Goal: Task Accomplishment & Management: Manage account settings

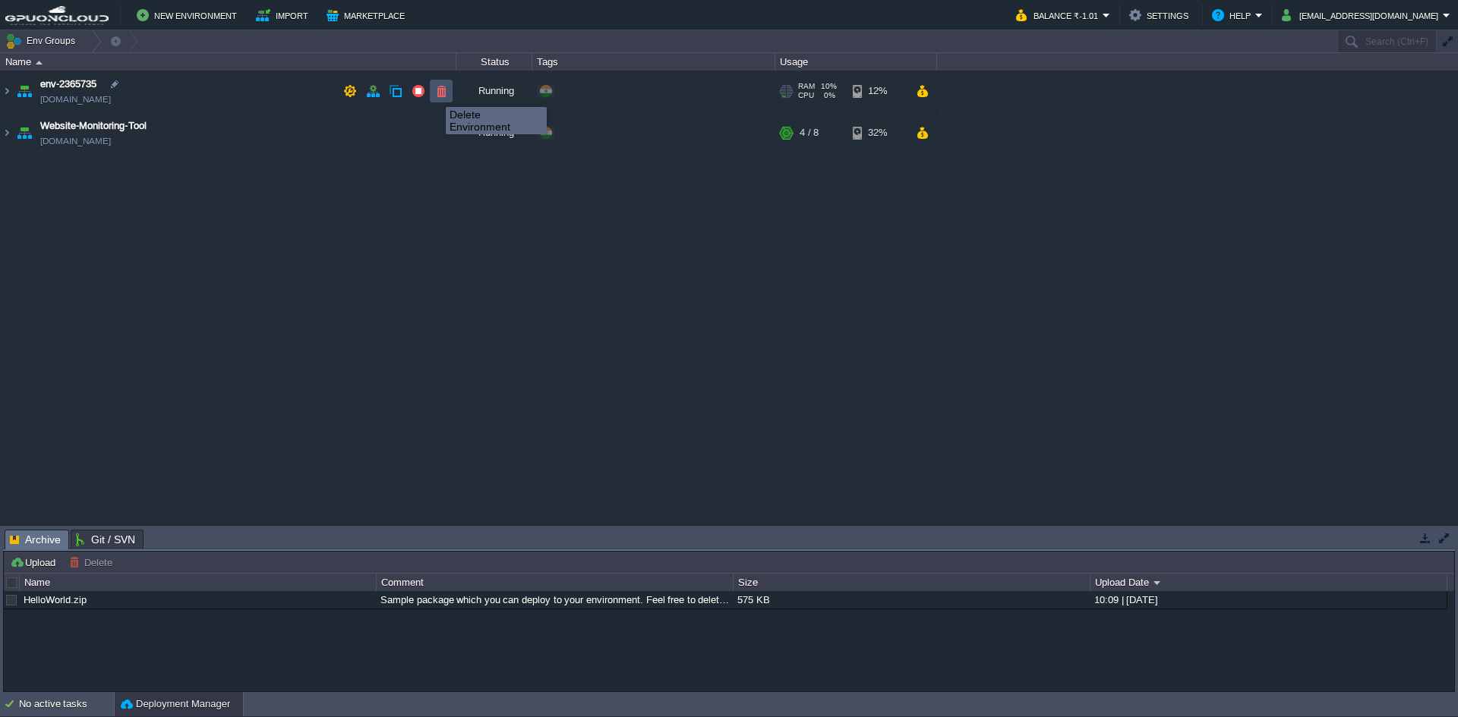
click at [441, 94] on button "button" at bounding box center [441, 91] width 14 height 14
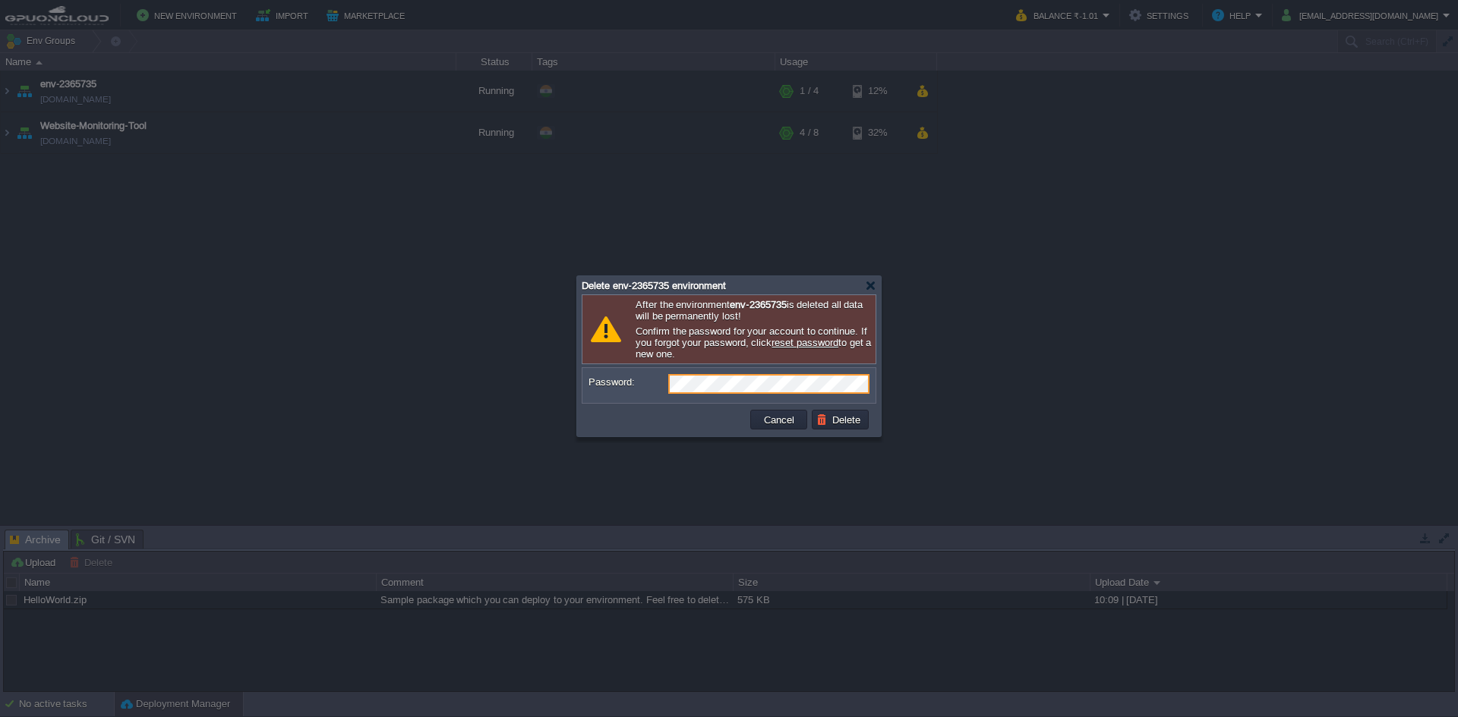
click at [367, 231] on div at bounding box center [729, 358] width 1458 height 717
drag, startPoint x: 779, startPoint y: 420, endPoint x: 643, endPoint y: 374, distance: 143.3
click at [780, 418] on button "Cancel" at bounding box center [778, 420] width 39 height 14
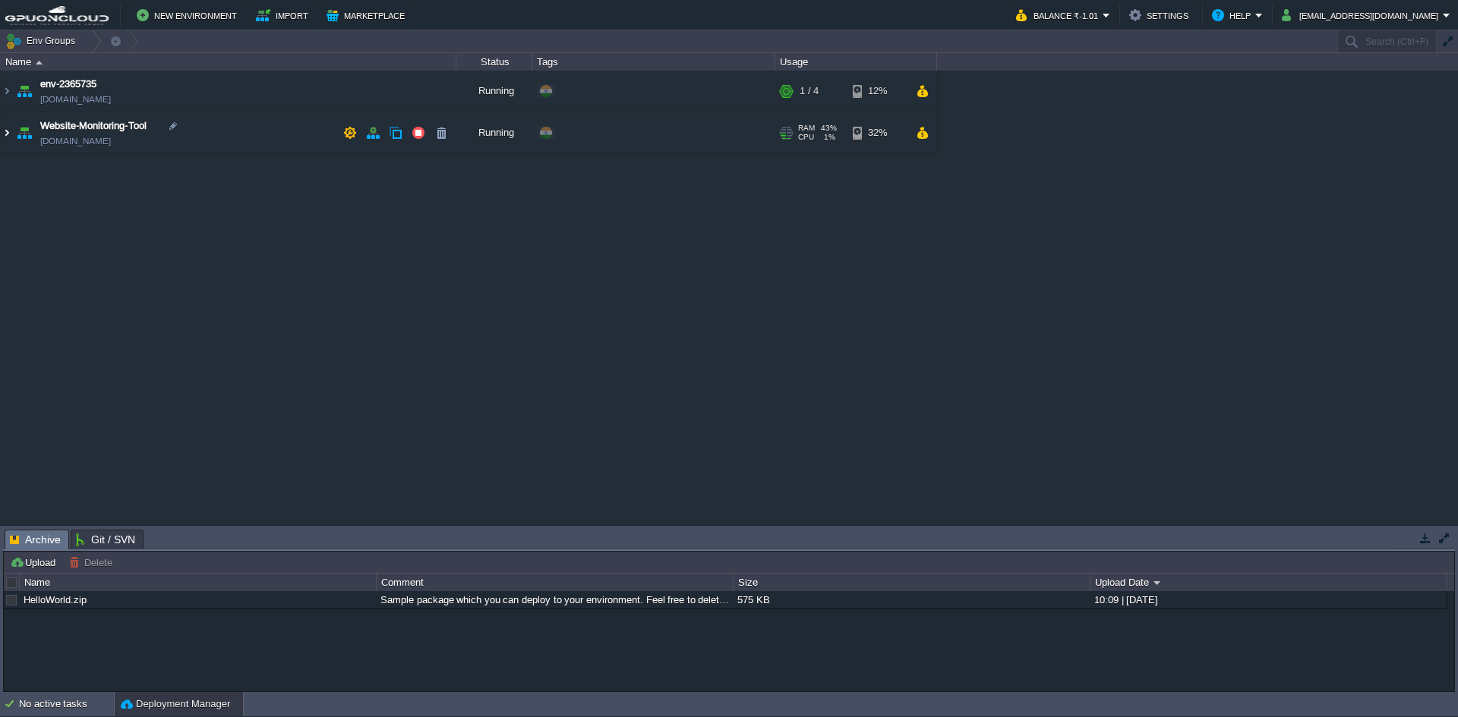
click at [7, 135] on img at bounding box center [7, 132] width 12 height 41
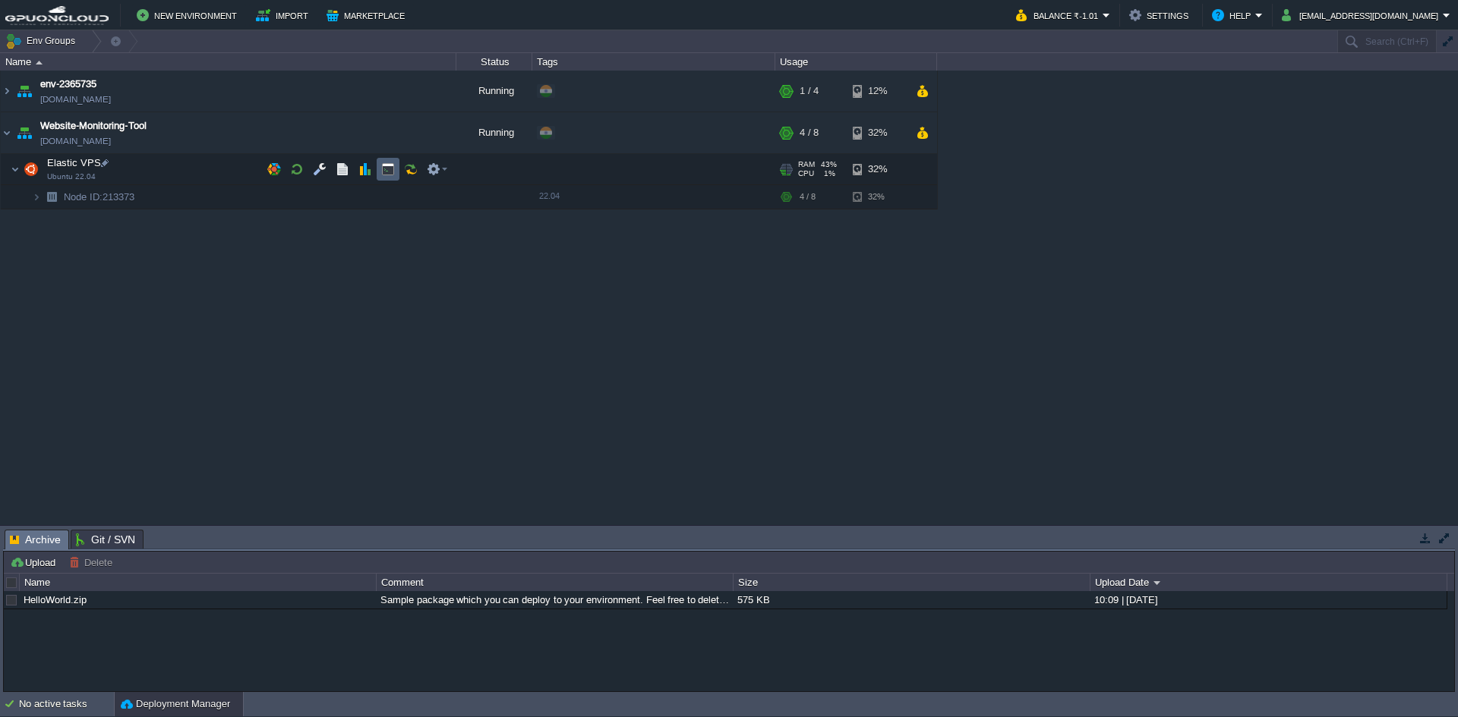
click at [388, 167] on button "button" at bounding box center [388, 169] width 14 height 14
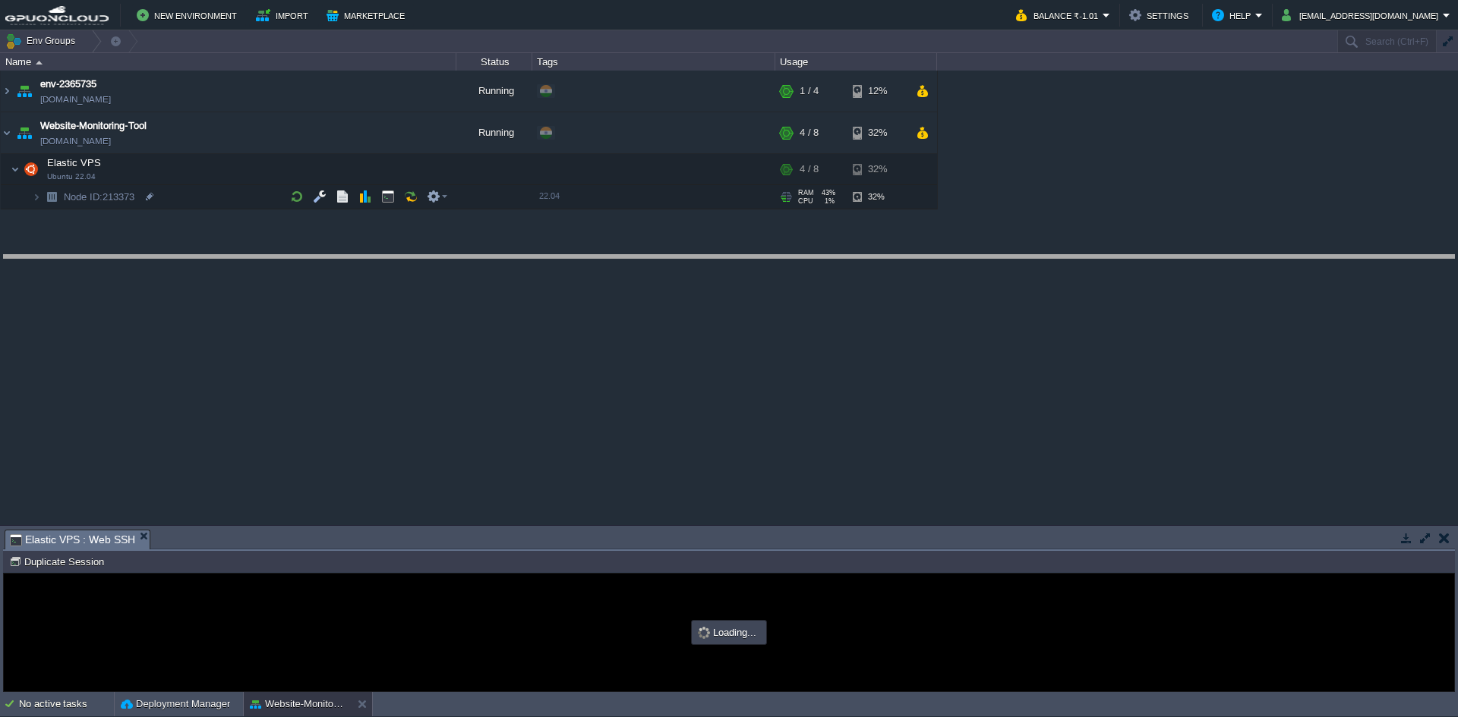
drag, startPoint x: 724, startPoint y: 543, endPoint x: 739, endPoint y: 254, distance: 288.9
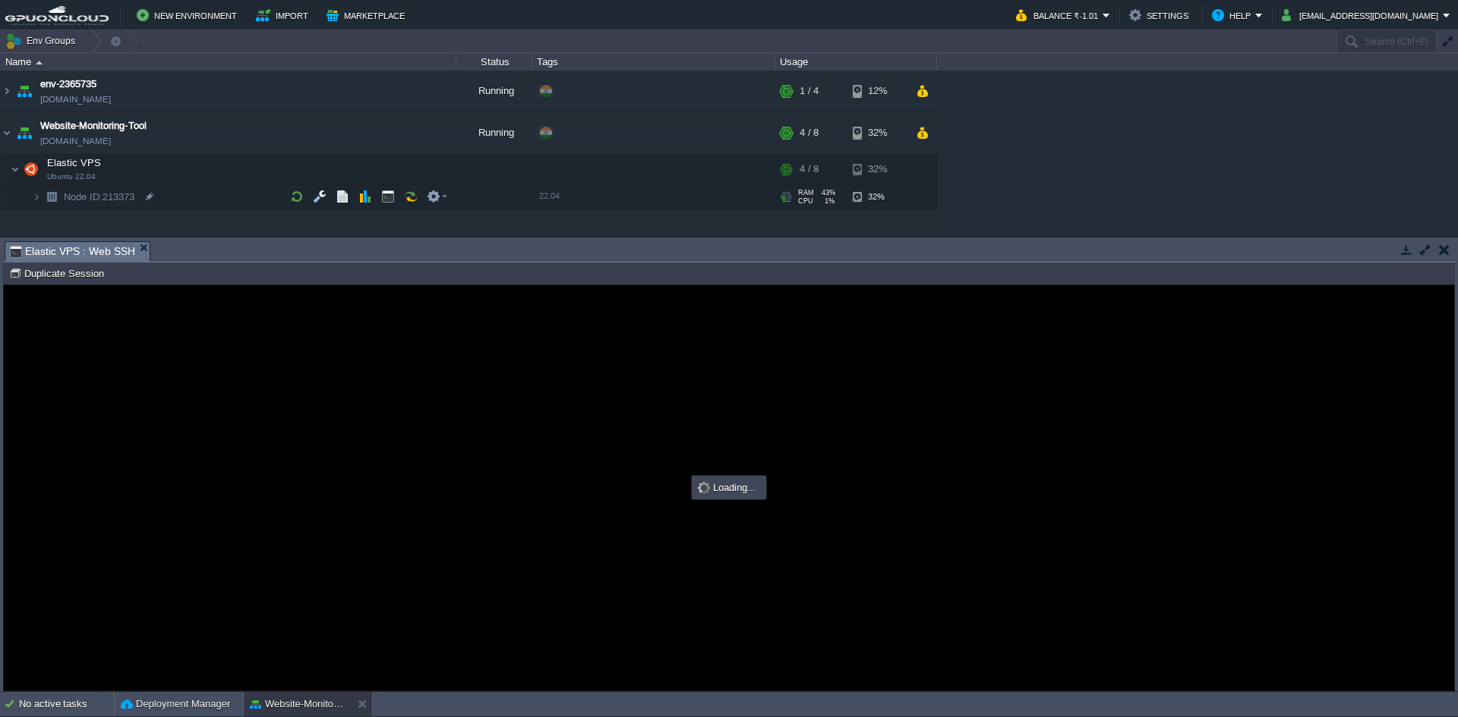
type input "#000000"
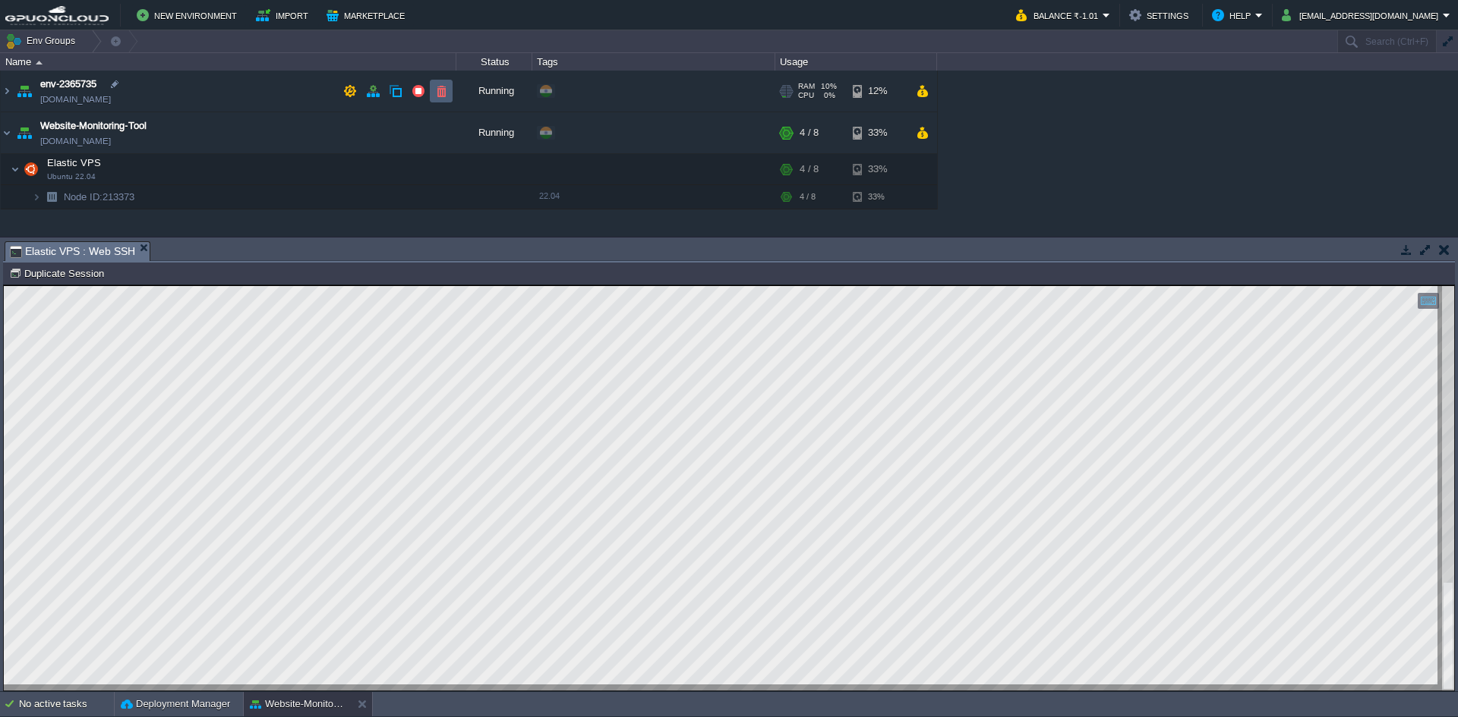
click at [445, 93] on button "button" at bounding box center [441, 91] width 14 height 14
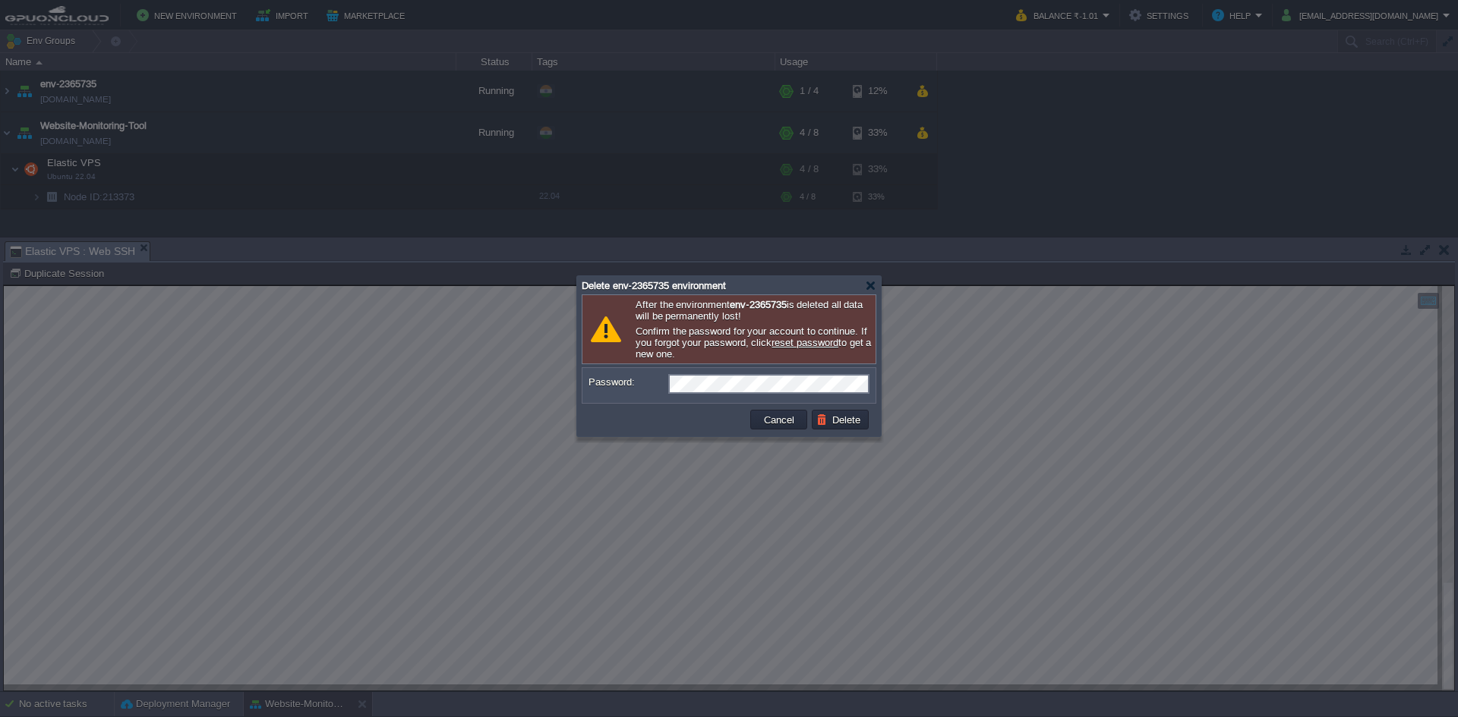
click at [862, 283] on div "Delete env-2365735 environment" at bounding box center [729, 285] width 295 height 18
click at [870, 284] on div at bounding box center [870, 285] width 11 height 11
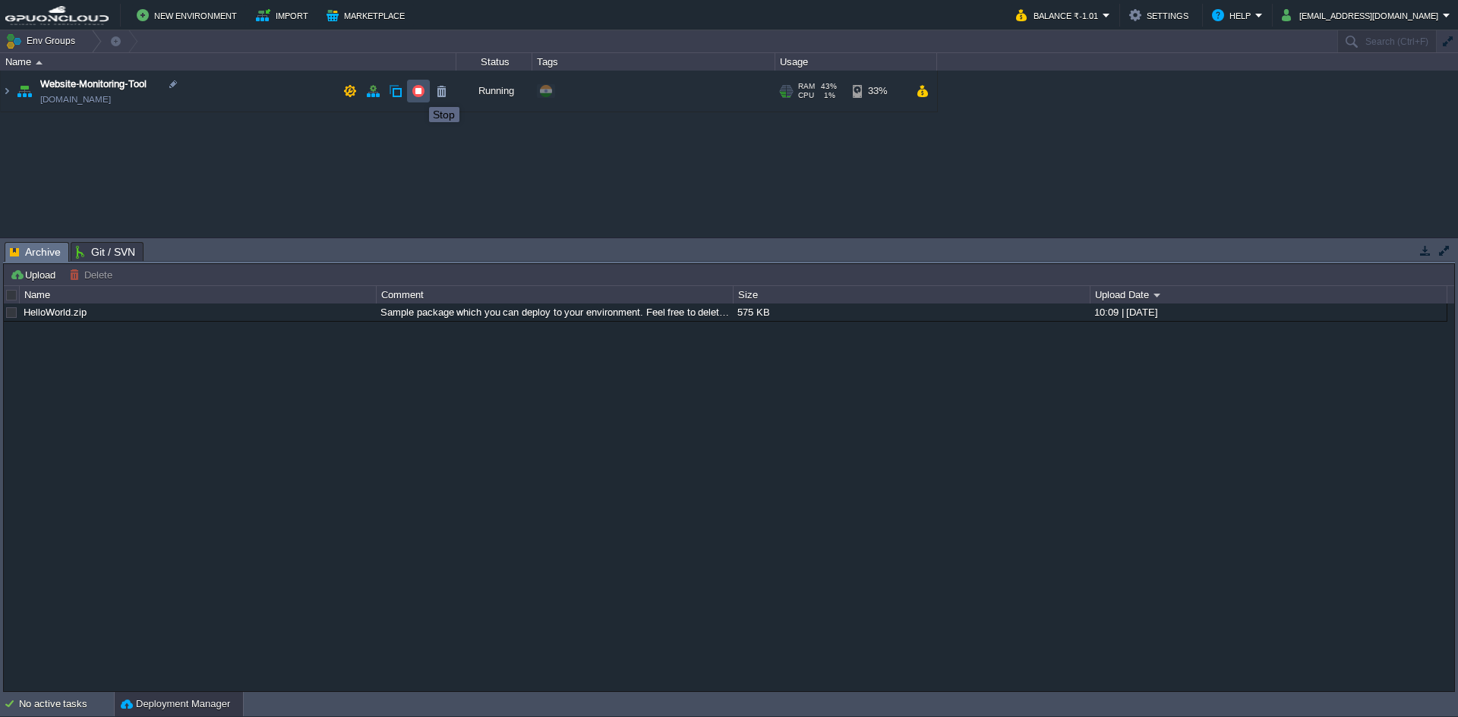
click at [418, 93] on button "button" at bounding box center [418, 91] width 14 height 14
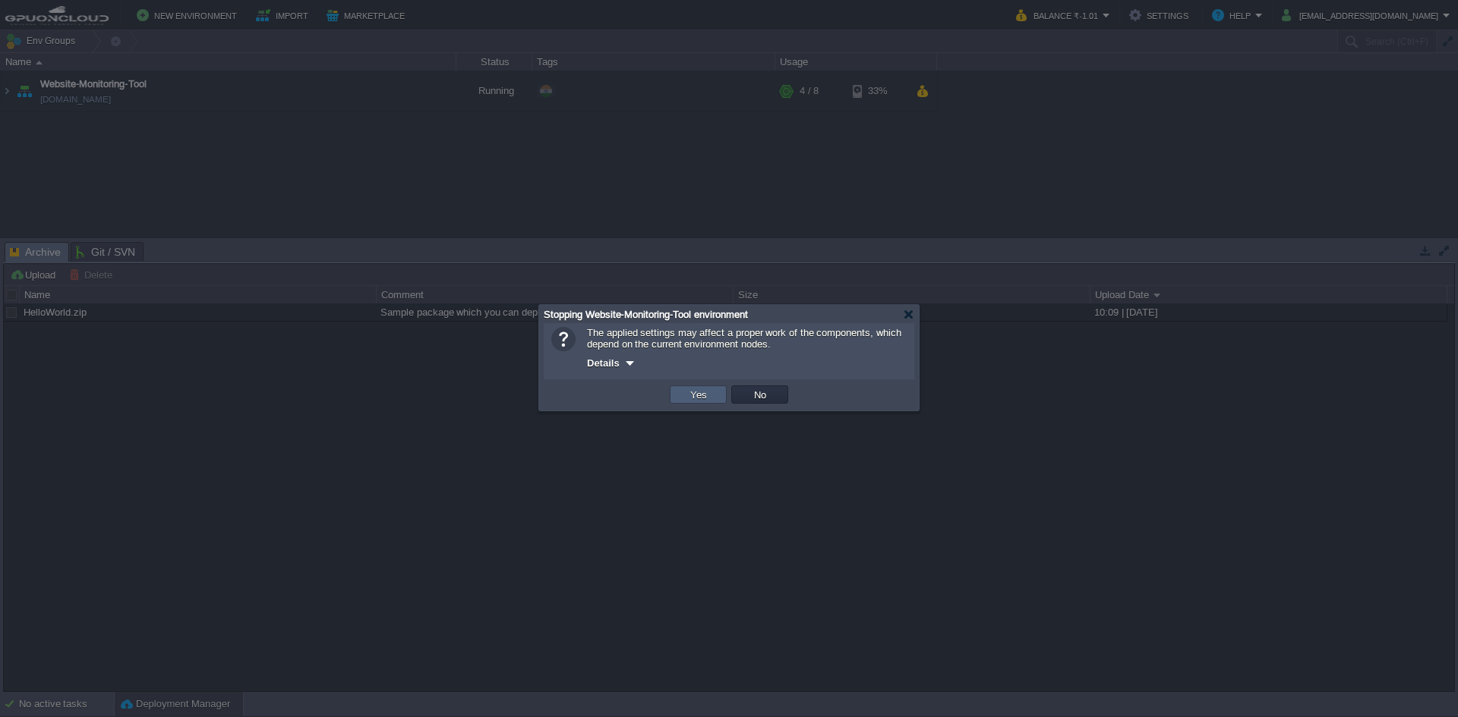
click at [694, 396] on button "Yes" at bounding box center [699, 395] width 26 height 14
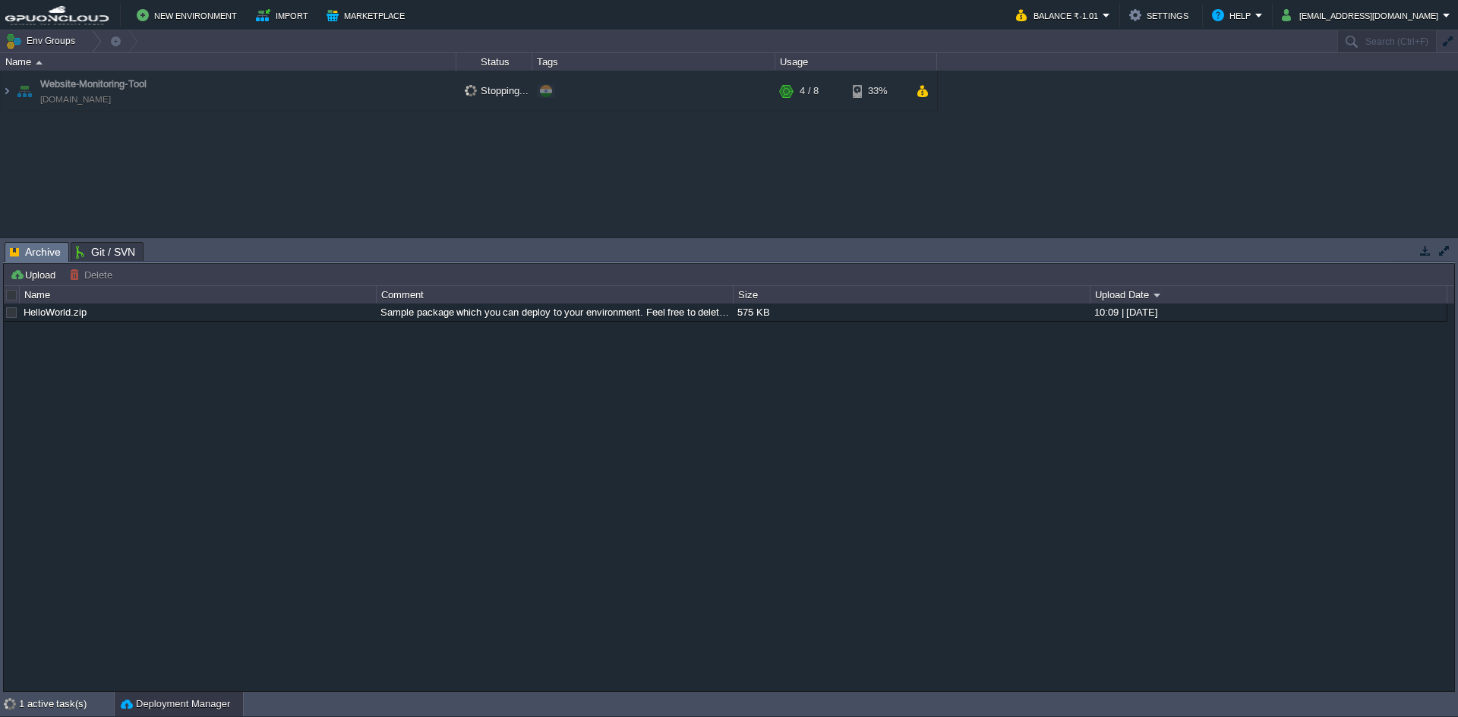
click at [1424, 254] on button "button" at bounding box center [1425, 251] width 14 height 14
